Goal: Entertainment & Leisure: Consume media (video, audio)

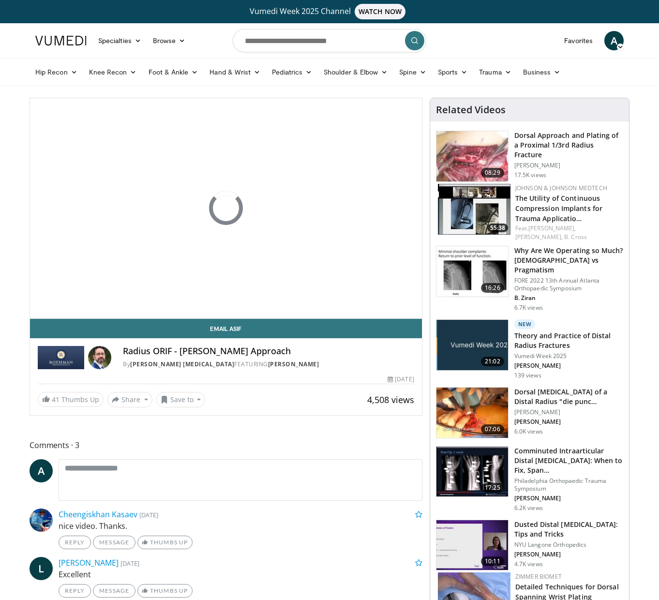
click at [44, 297] on div "10 seconds Tap to unmute" at bounding box center [226, 208] width 392 height 220
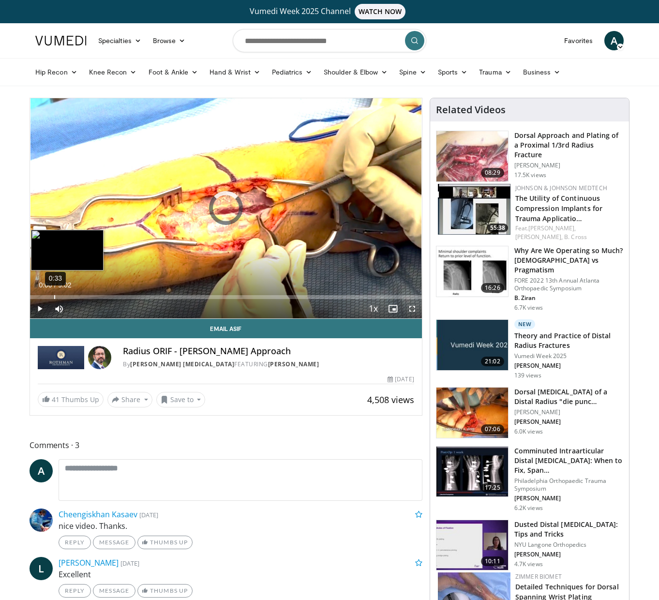
click at [55, 297] on div "0:33" at bounding box center [54, 297] width 1 height 4
click at [65, 297] on div "0:48" at bounding box center [65, 297] width 1 height 4
click at [79, 296] on div "1:08" at bounding box center [79, 297] width 1 height 4
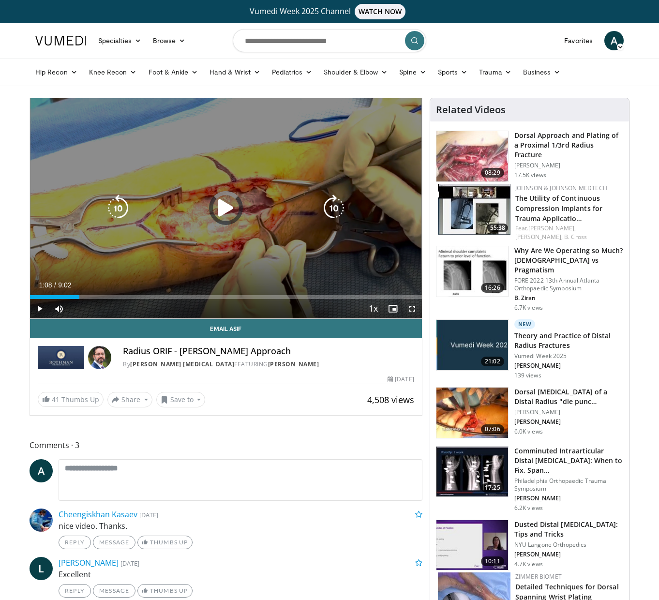
click at [219, 207] on icon "Video Player" at bounding box center [225, 207] width 27 height 27
